Goal: Submit feedback/report problem

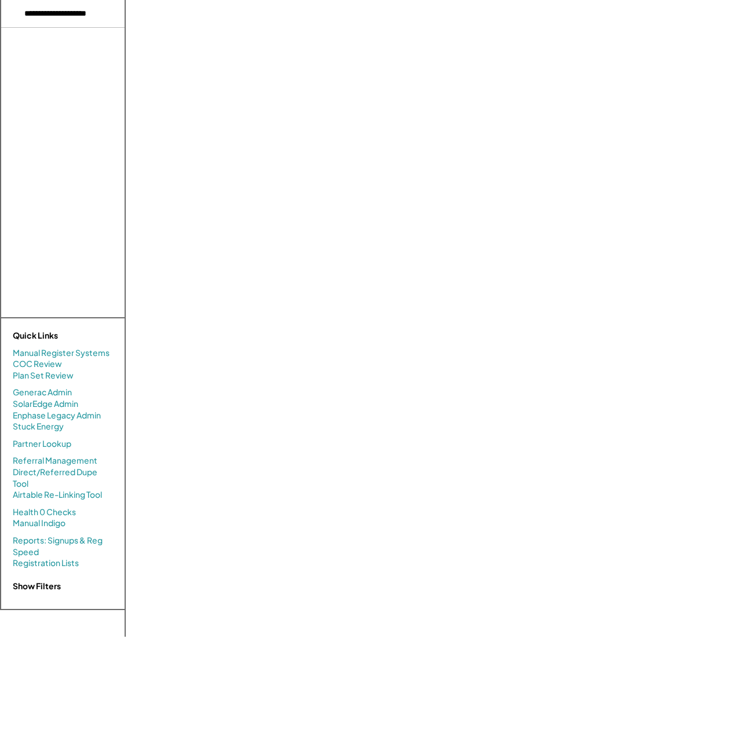
select select
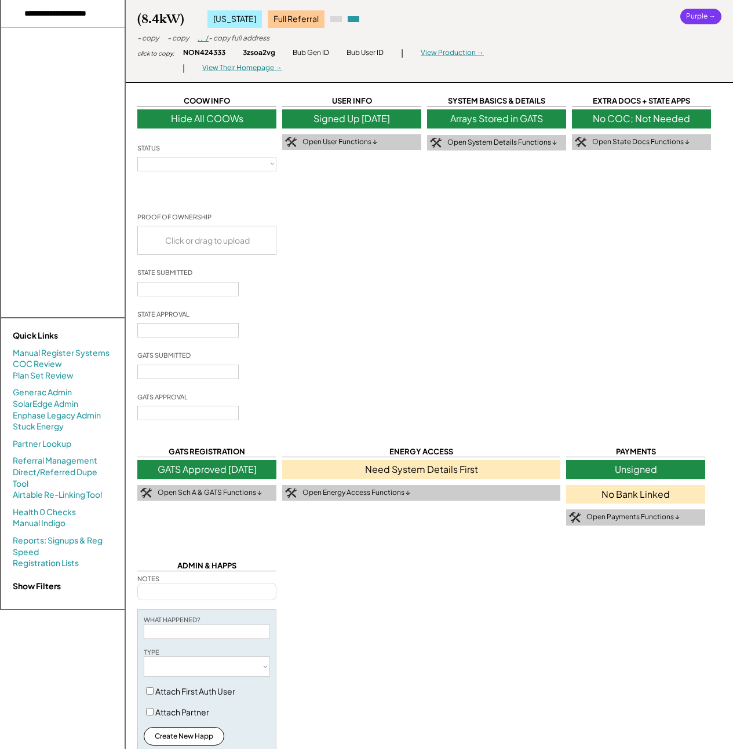
select select "**********"
